Goal: Entertainment & Leisure: Consume media (video, audio)

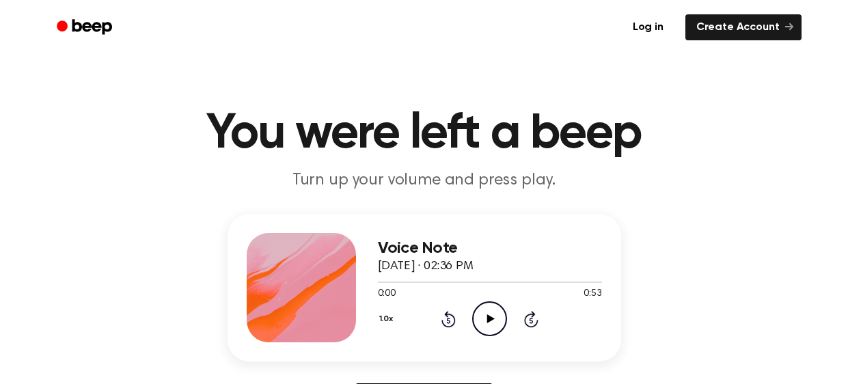
click at [481, 313] on icon "Play Audio" at bounding box center [489, 318] width 35 height 35
click at [448, 322] on icon at bounding box center [448, 320] width 3 height 5
click at [448, 321] on icon "Rewind 5 seconds" at bounding box center [448, 319] width 15 height 18
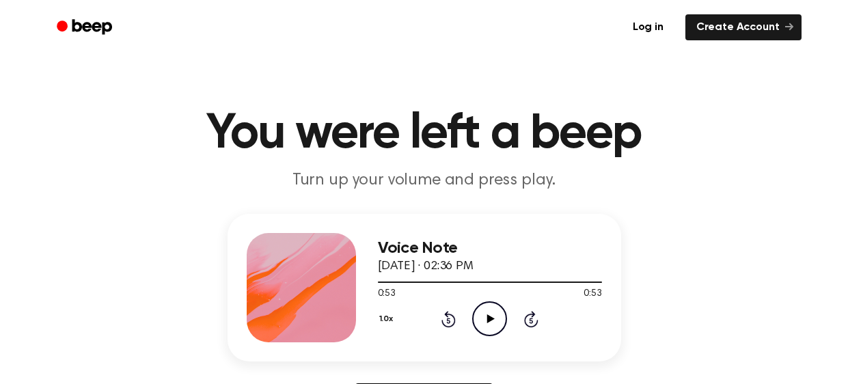
click at [600, 284] on span at bounding box center [596, 282] width 11 height 11
click at [448, 321] on icon "Rewind 5 seconds" at bounding box center [448, 319] width 15 height 18
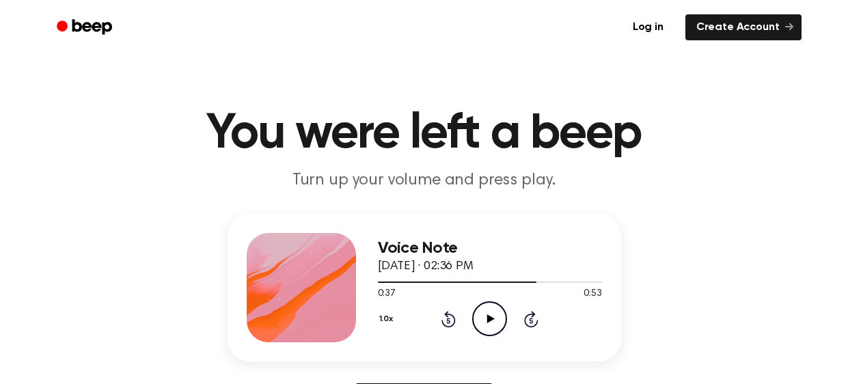
click at [448, 321] on icon "Rewind 5 seconds" at bounding box center [448, 319] width 15 height 18
click at [443, 319] on icon "Rewind 5 seconds" at bounding box center [448, 319] width 15 height 18
click at [448, 321] on icon "Rewind 5 seconds" at bounding box center [448, 319] width 15 height 18
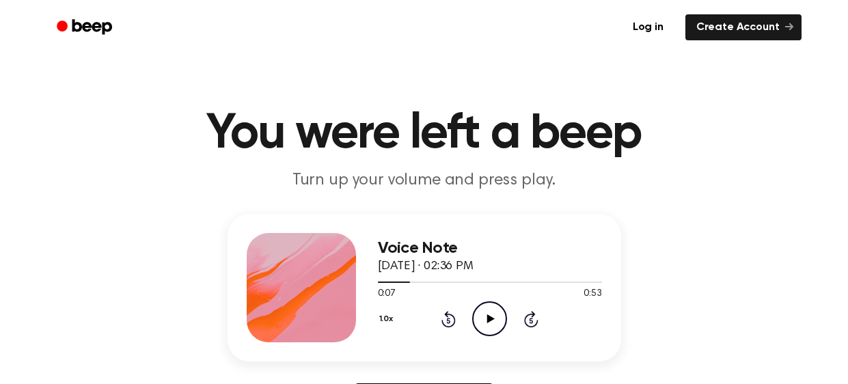
click at [481, 319] on icon "Play Audio" at bounding box center [489, 318] width 35 height 35
click at [483, 314] on icon "Pause Audio" at bounding box center [489, 318] width 35 height 35
